Goal: Communication & Community: Share content

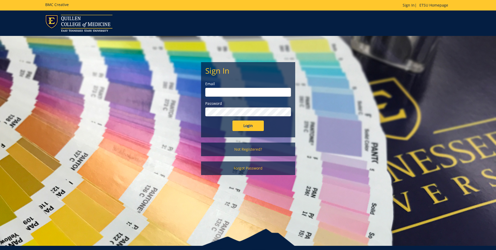
click at [242, 95] on input "email" at bounding box center [248, 92] width 86 height 9
type input "[EMAIL_ADDRESS][DOMAIN_NAME]"
click at [233, 120] on input "Login" at bounding box center [248, 125] width 31 height 10
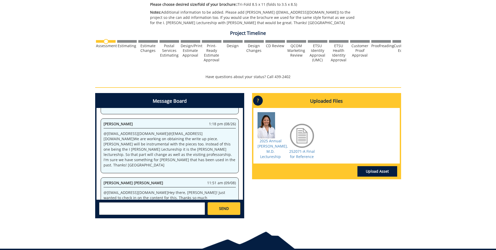
scroll to position [180, 0]
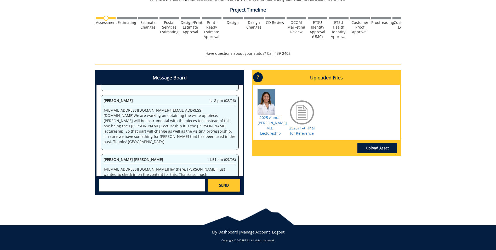
click at [182, 185] on textarea at bounding box center [152, 185] width 106 height 13
click at [161, 188] on textarea "@[EMAIL_ADDRESS][DOMAIN_NAME] @[EMAIL_ADDRESS][DOMAIN_NAME] Hey [PERSON_NAME], …" at bounding box center [152, 185] width 106 height 13
type textarea "@[EMAIL_ADDRESS][DOMAIN_NAME] @[EMAIL_ADDRESS][DOMAIN_NAME] Hey [PERSON_NAME], …"
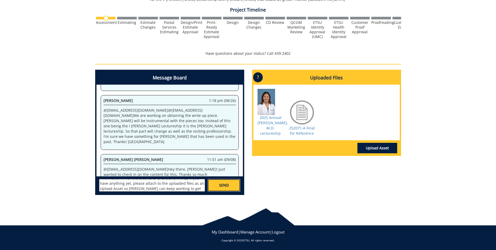
click at [227, 187] on span "SEND" at bounding box center [224, 184] width 10 height 5
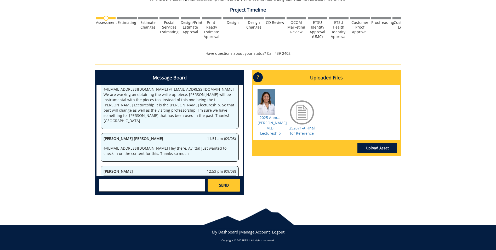
scroll to position [18530, 0]
